Goal: Information Seeking & Learning: Learn about a topic

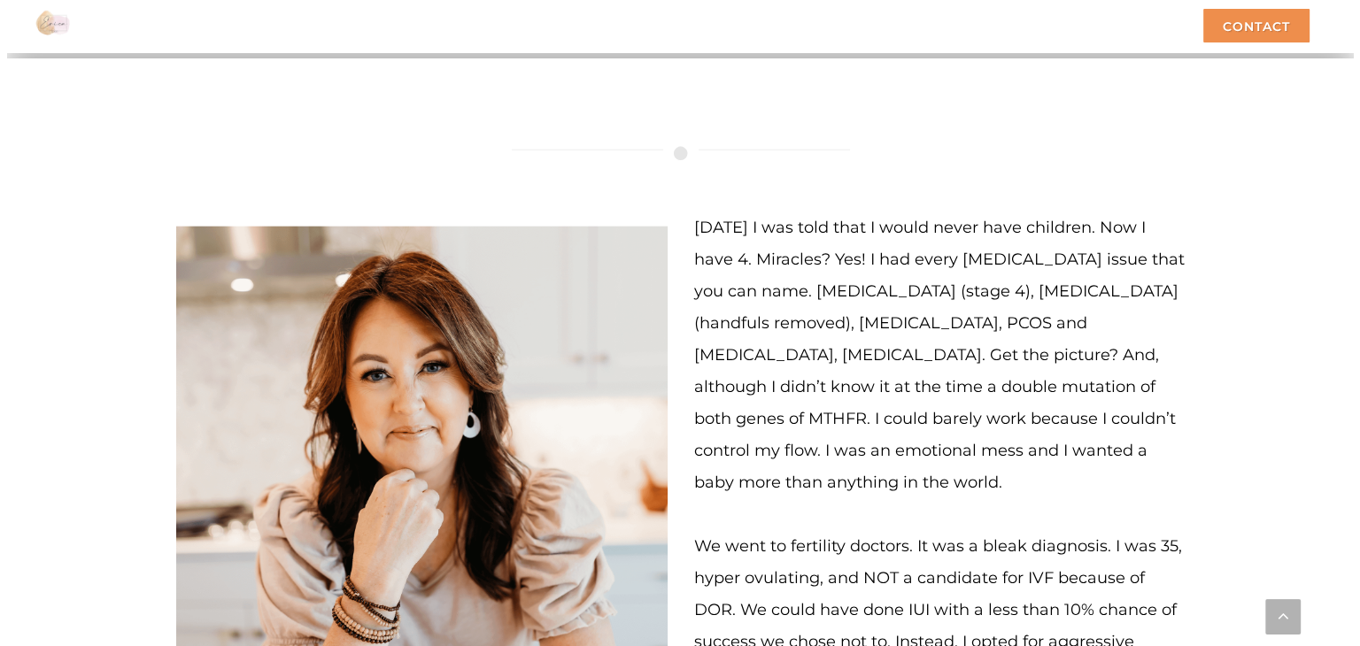
scroll to position [4929, 0]
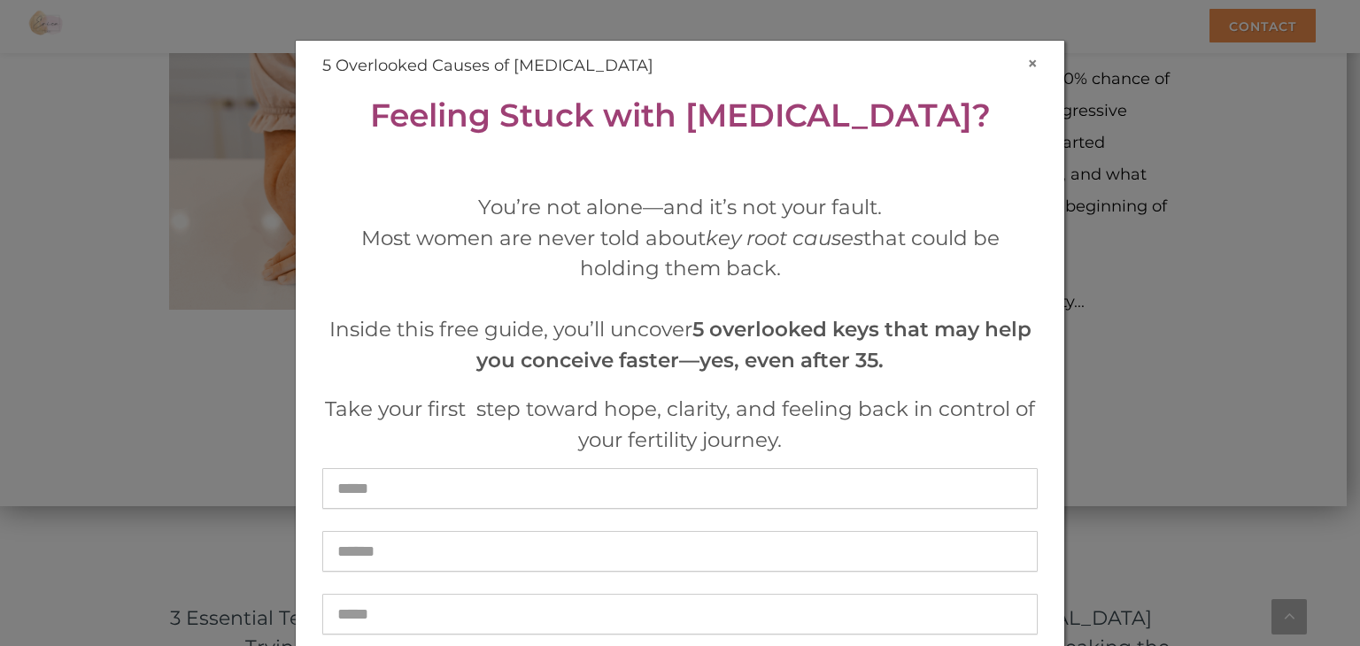
click at [1029, 62] on button "×" at bounding box center [1032, 63] width 11 height 19
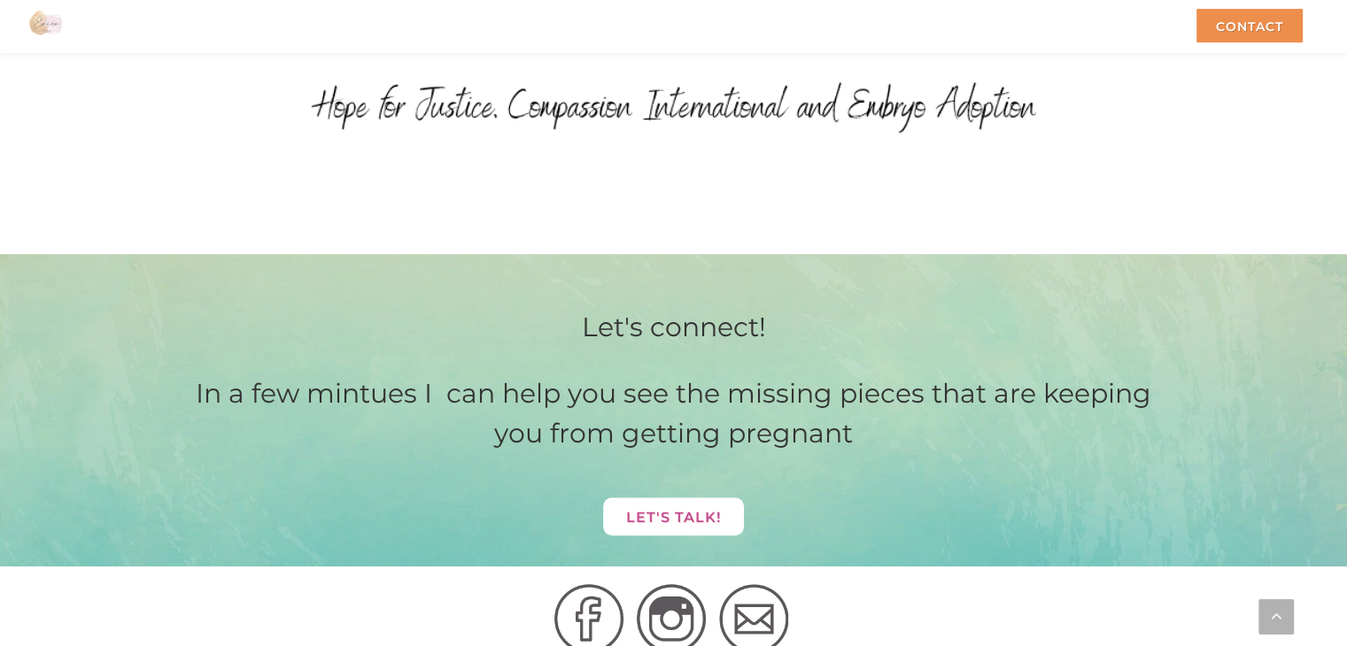
scroll to position [8454, 0]
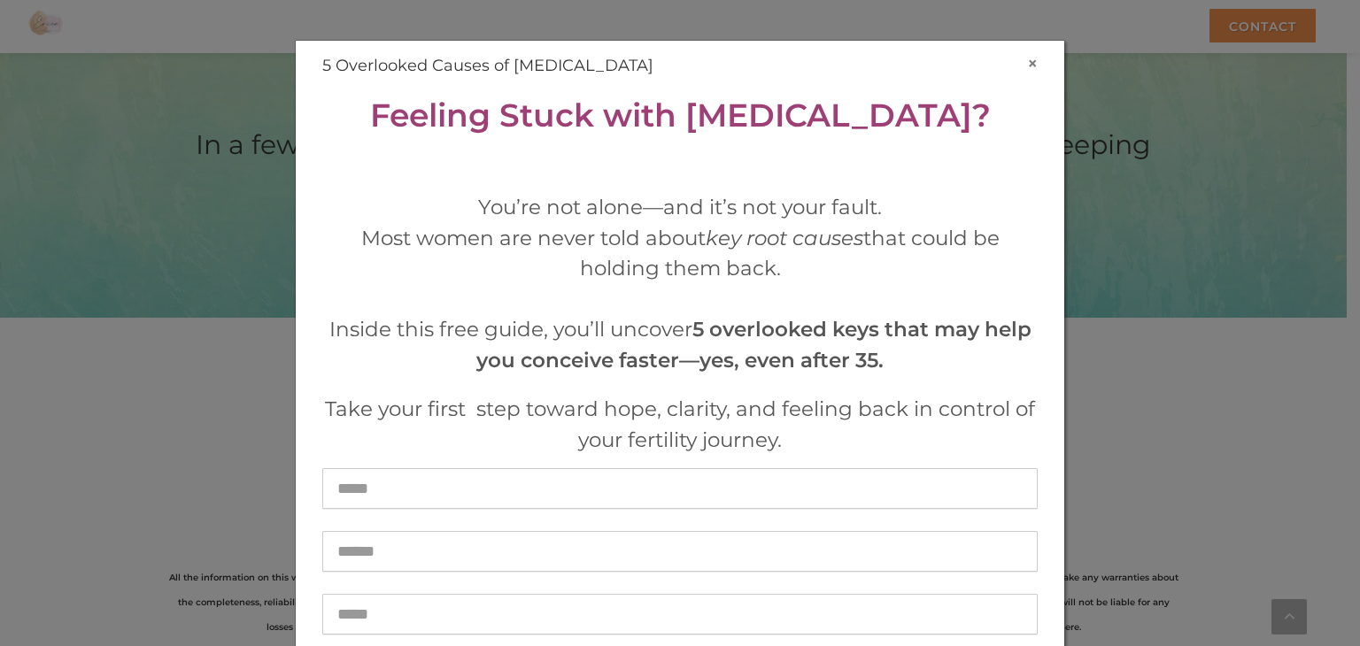
click at [1027, 64] on button "×" at bounding box center [1032, 63] width 11 height 19
click at [924, 65] on h4 "5 Overlooked Causes of [MEDICAL_DATA]" at bounding box center [679, 66] width 715 height 24
click at [1027, 64] on button "×" at bounding box center [1032, 63] width 11 height 19
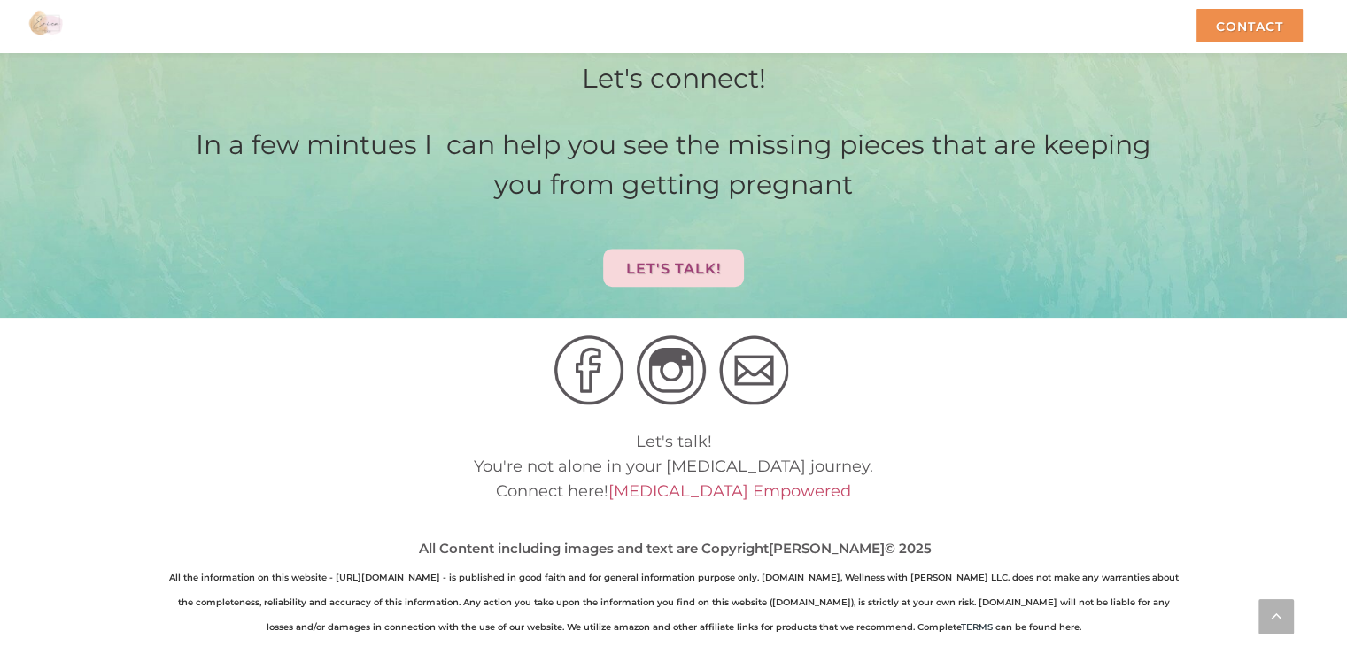
click at [579, 336] on img at bounding box center [588, 370] width 69 height 69
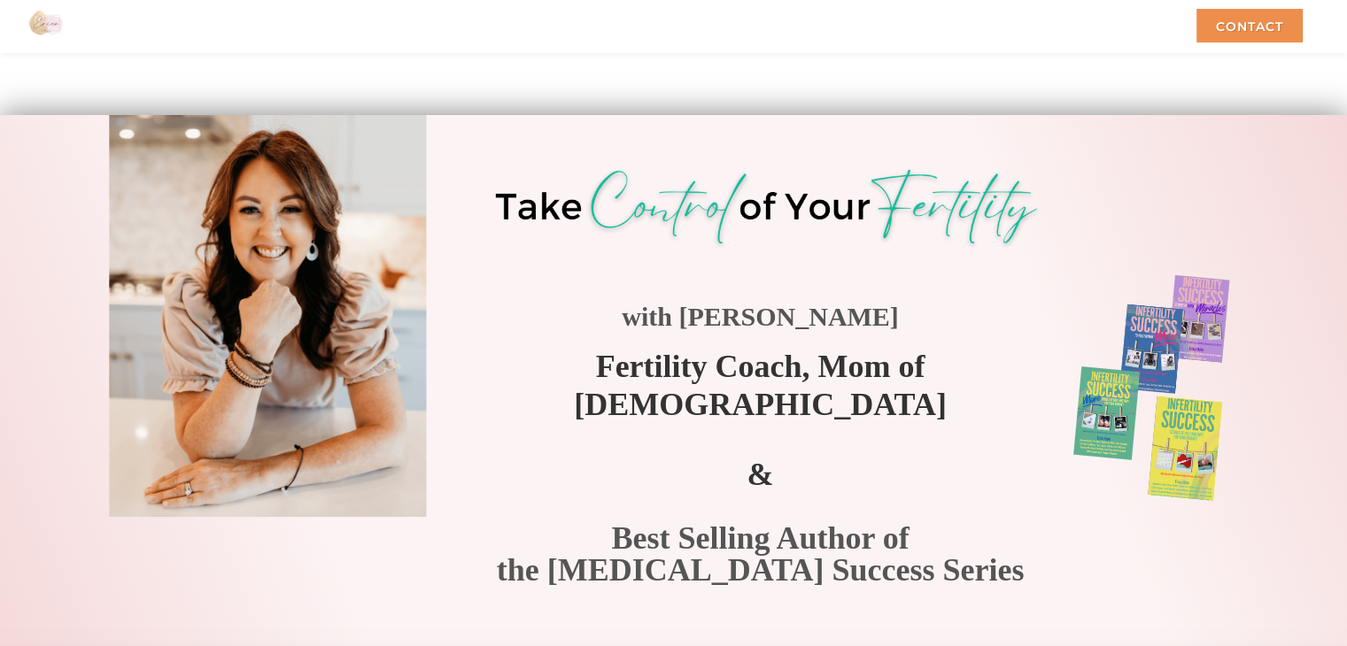
scroll to position [71, 0]
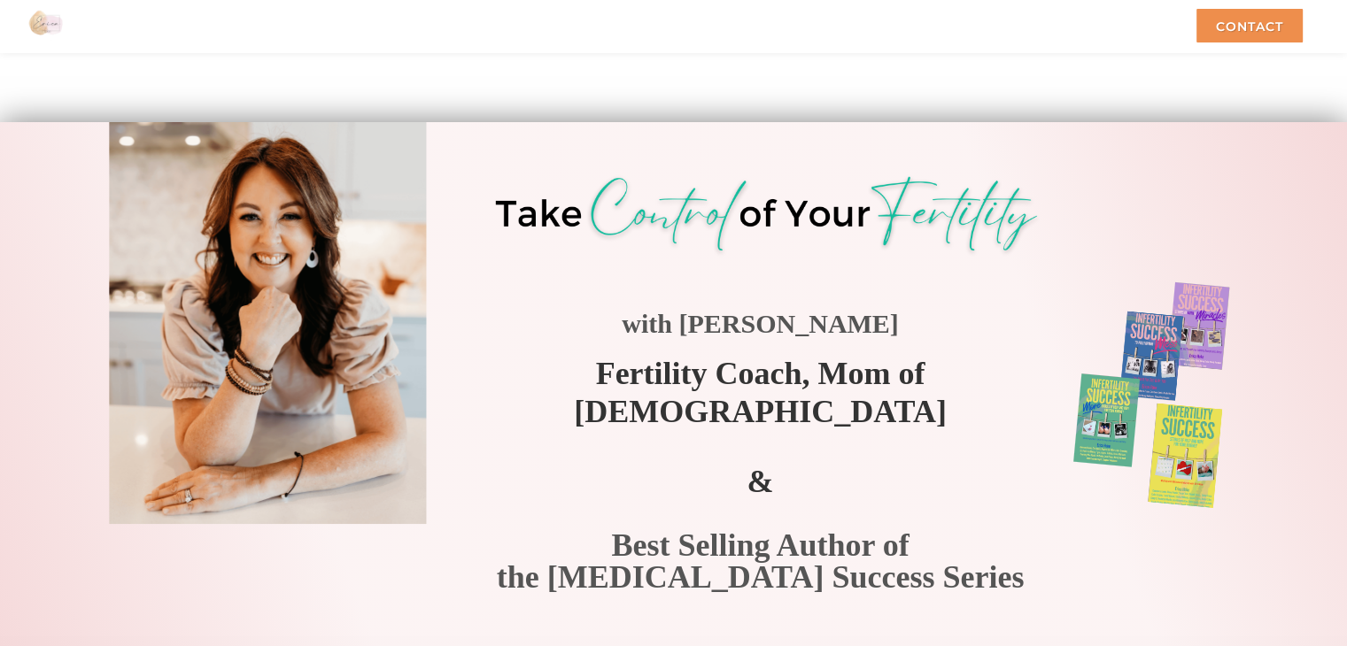
drag, startPoint x: 609, startPoint y: 376, endPoint x: 683, endPoint y: 375, distance: 73.5
click at [652, 375] on span "Fertility Coach, Mom of [DEMOGRAPHIC_DATA]" at bounding box center [760, 391] width 373 height 73
drag, startPoint x: 683, startPoint y: 375, endPoint x: 781, endPoint y: 373, distance: 98.3
click at [781, 373] on span "Fertility Coach, Mom of [DEMOGRAPHIC_DATA]" at bounding box center [760, 391] width 373 height 73
click at [708, 373] on span "Fertility Coach, Mom of [DEMOGRAPHIC_DATA]" at bounding box center [760, 391] width 373 height 73
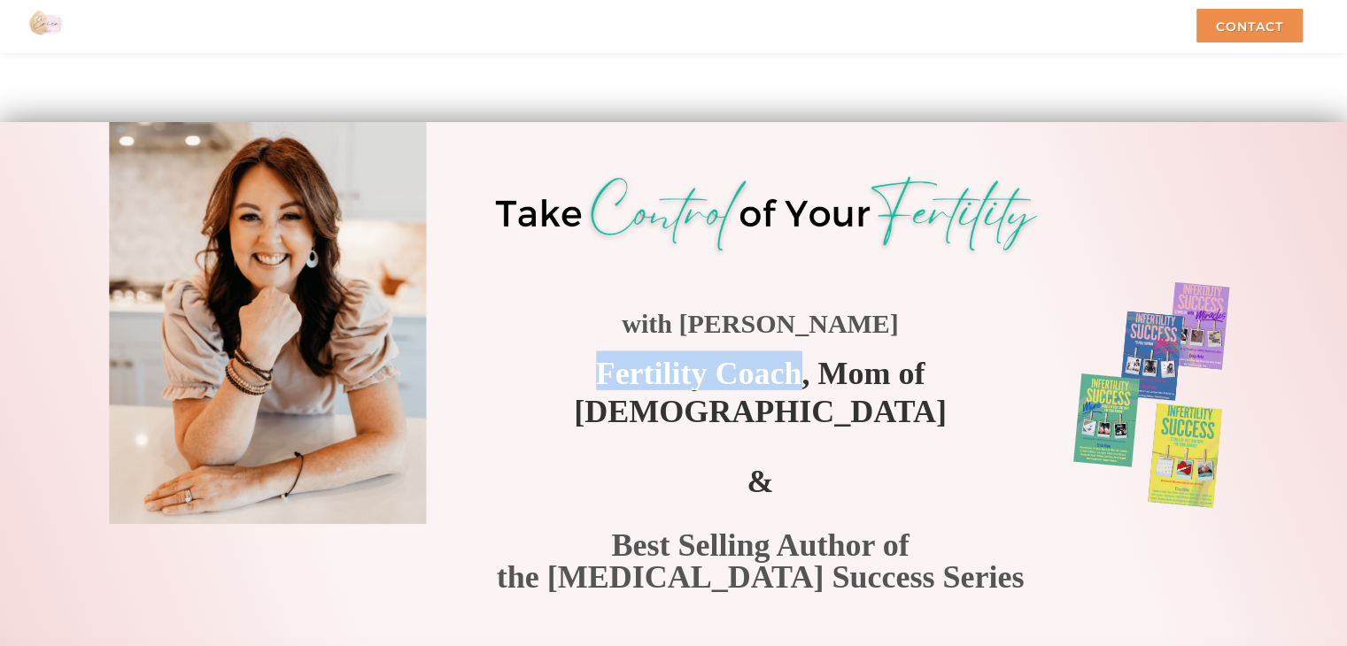
drag, startPoint x: 585, startPoint y: 377, endPoint x: 783, endPoint y: 373, distance: 197.5
click at [783, 373] on span "Fertility Coach, Mom of [DEMOGRAPHIC_DATA]" at bounding box center [760, 391] width 373 height 73
copy span "Fertility Coach"
